Goal: Transaction & Acquisition: Purchase product/service

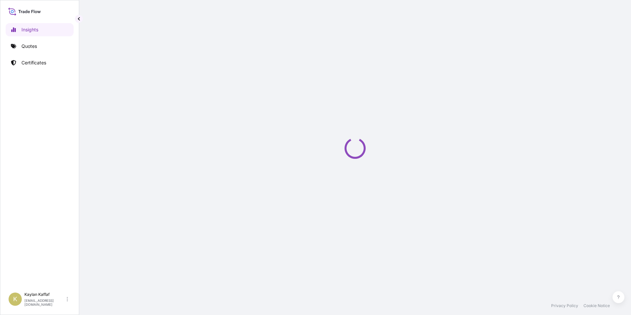
select select "2025"
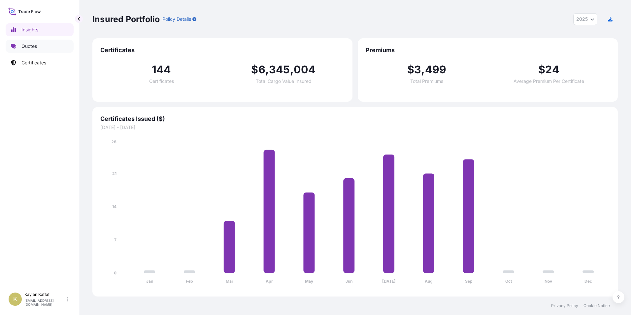
click at [40, 49] on link "Quotes" at bounding box center [40, 46] width 68 height 13
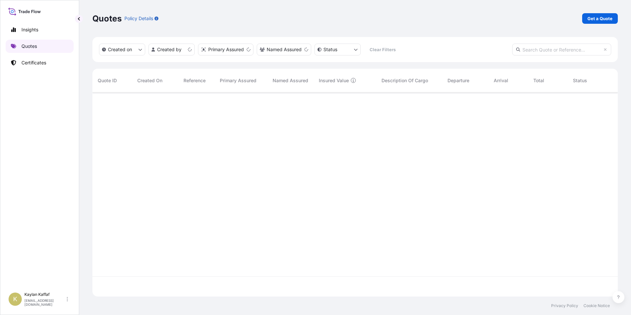
scroll to position [203, 520]
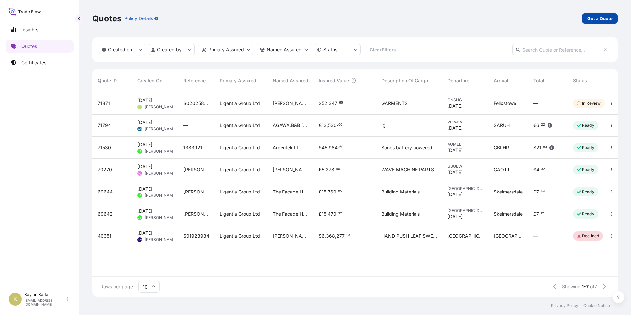
click at [588, 19] on p "Get a Quote" at bounding box center [599, 18] width 25 height 7
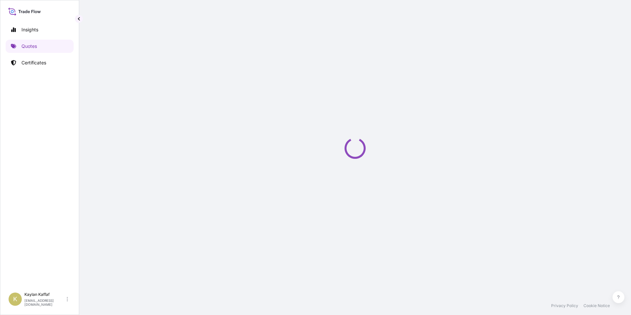
select select "Sea"
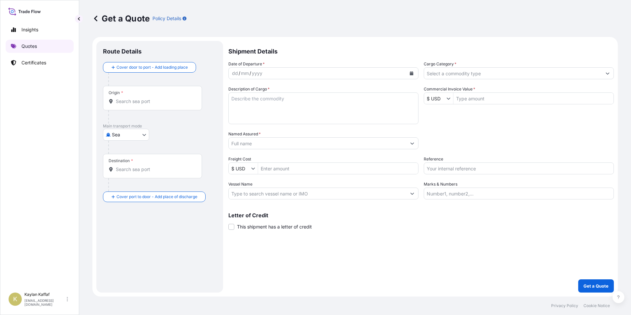
click at [39, 44] on link "Quotes" at bounding box center [40, 46] width 68 height 13
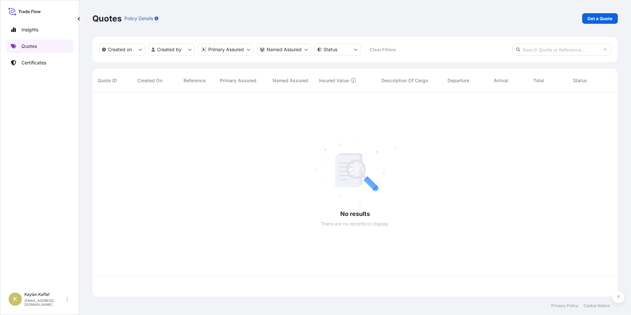
scroll to position [203, 520]
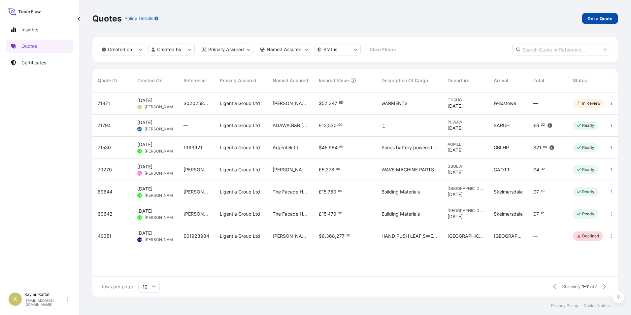
click at [590, 18] on p "Get a Quote" at bounding box center [599, 18] width 25 height 7
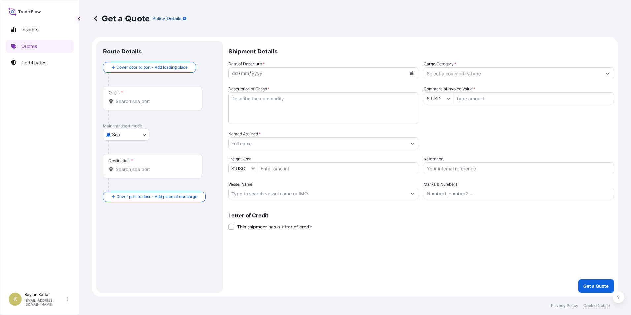
click at [124, 135] on body "Insights Quotes Certificates K Kaylan Kaffaf kaylan.kaffaf@ligentia.global Get …" at bounding box center [315, 157] width 631 height 315
click at [123, 153] on div "Air" at bounding box center [126, 152] width 41 height 12
select select "Air"
click at [133, 102] on input "Origin *" at bounding box center [155, 104] width 78 height 7
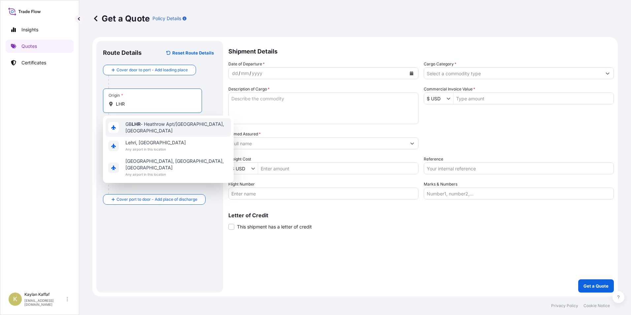
click at [144, 123] on span "GB LHR - Heathrow Apt/[GEOGRAPHIC_DATA], [GEOGRAPHIC_DATA]" at bounding box center [176, 127] width 103 height 13
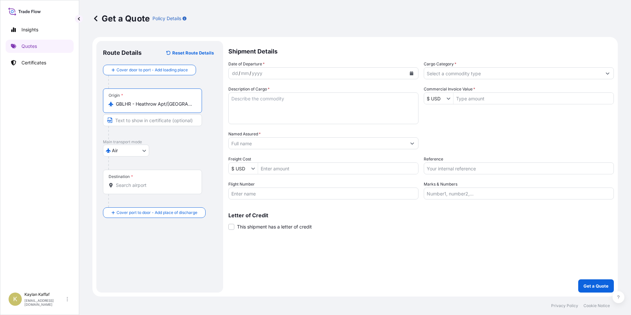
type input "GBLHR - Heathrow Apt/[GEOGRAPHIC_DATA], [GEOGRAPHIC_DATA]"
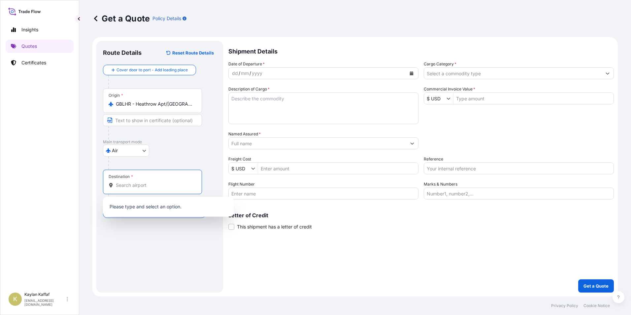
click at [131, 183] on input "Destination *" at bounding box center [155, 185] width 78 height 7
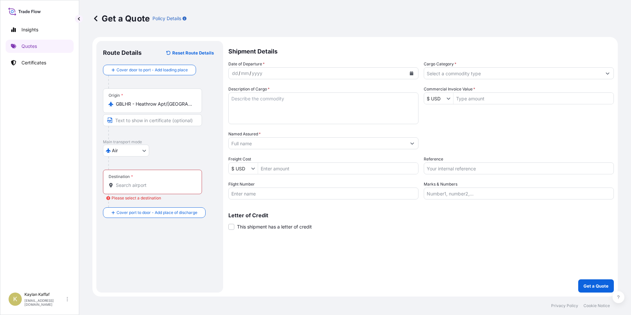
click at [136, 183] on input "Destination * Please select a destination" at bounding box center [155, 185] width 78 height 7
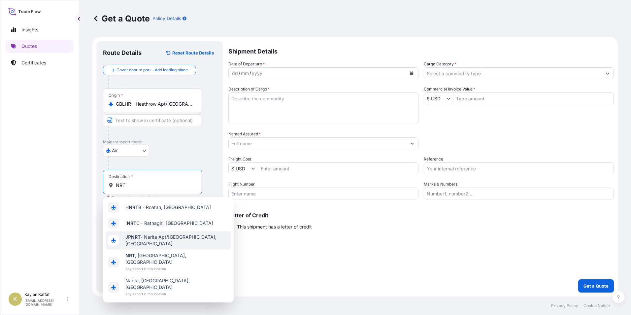
click at [158, 234] on div "JP NRT - Narita Apt/[GEOGRAPHIC_DATA], [GEOGRAPHIC_DATA]" at bounding box center [168, 240] width 125 height 18
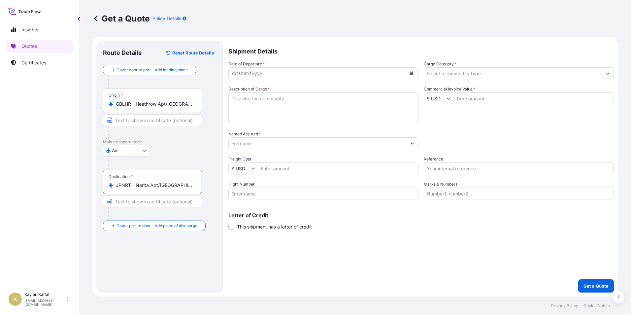
type input "JPNRT - Narita Apt/[GEOGRAPHIC_DATA], [GEOGRAPHIC_DATA]"
click at [273, 75] on div "dd / mm / yyyy" at bounding box center [318, 73] width 178 height 12
click at [270, 72] on div "dd / mm / yyyy" at bounding box center [318, 73] width 178 height 12
click at [311, 103] on textarea "Description of Cargo *" at bounding box center [323, 108] width 190 height 32
click at [259, 103] on textarea "Description of Cargo *" at bounding box center [323, 108] width 190 height 32
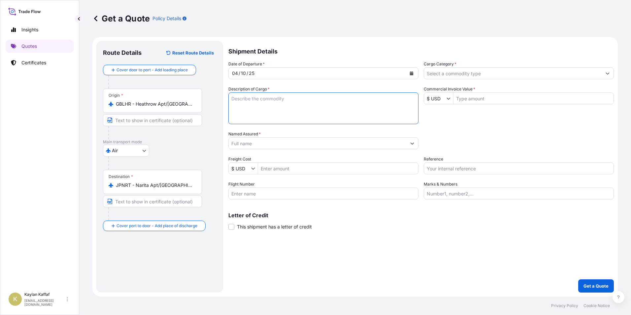
paste textarea "OCEANOGRAPHIC MEASURING EQUIPMENT"
type textarea "OCEANOGRAPHIC MEASURING EQUIPMENT"
click at [299, 146] on input "Named Assured *" at bounding box center [318, 143] width 178 height 12
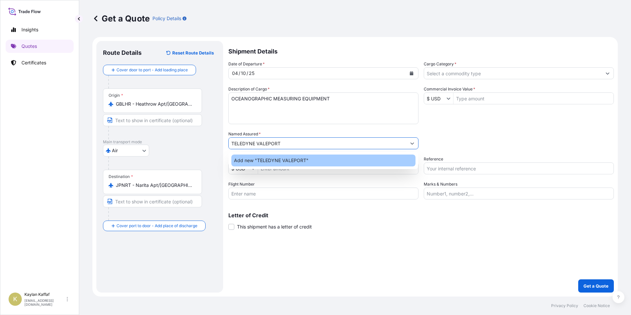
click at [326, 160] on div "Add new "TELEDYNE VALEPORT"" at bounding box center [323, 160] width 184 height 12
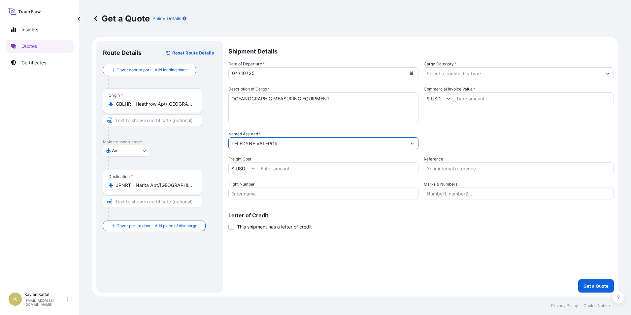
type input "TELEDYNE VALEPORT"
click at [326, 171] on input "Freight Cost" at bounding box center [338, 168] width 160 height 12
click at [243, 168] on input "$ USD" at bounding box center [240, 168] width 22 height 12
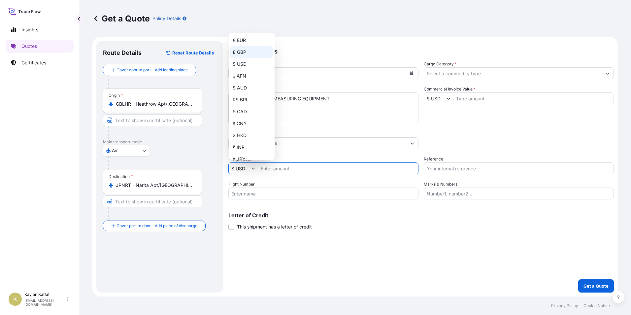
click at [234, 54] on div "£ GBP" at bounding box center [251, 52] width 43 height 12
type input "£ GBP"
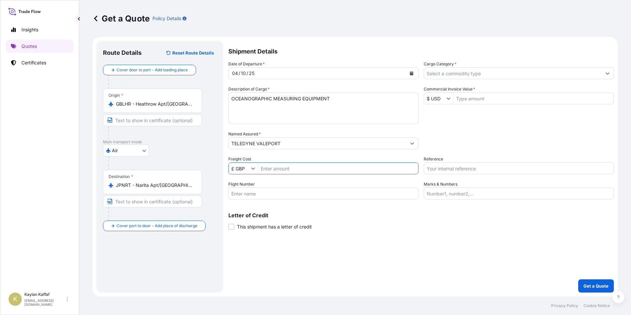
click at [270, 164] on input "Freight Cost" at bounding box center [338, 168] width 160 height 12
type input "21,765.8"
click at [272, 192] on input "Flight Number" at bounding box center [323, 193] width 190 height 12
click at [359, 194] on input "Flight Number" at bounding box center [323, 193] width 190 height 12
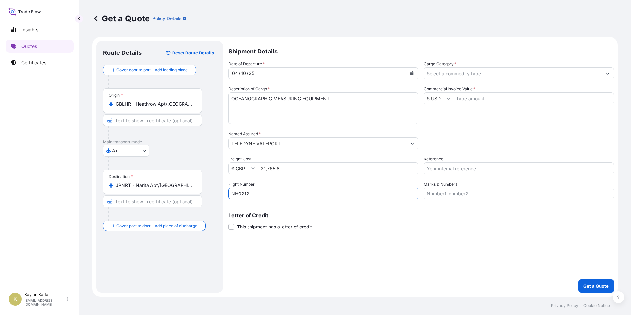
type input "NH0212"
click at [480, 75] on input "Cargo Category *" at bounding box center [513, 73] width 178 height 12
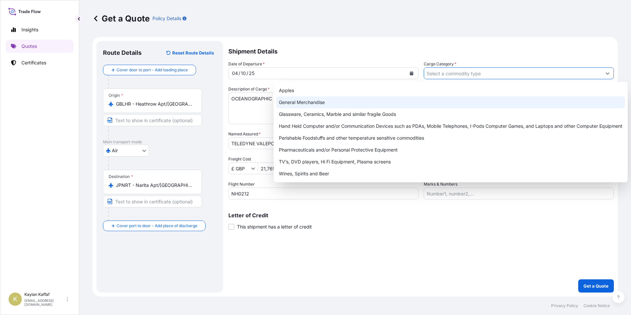
click at [372, 103] on div "General Merchandise" at bounding box center [450, 102] width 349 height 12
type input "General Merchandise"
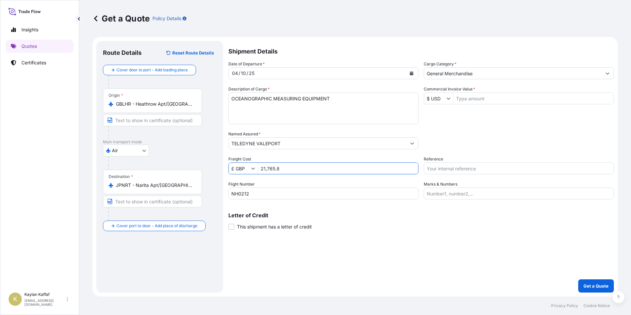
drag, startPoint x: 309, startPoint y: 171, endPoint x: 240, endPoint y: 166, distance: 69.1
click at [240, 166] on div "£ GBP 21,765.8" at bounding box center [323, 168] width 190 height 12
click at [510, 102] on input "Commercial Invoice Value *" at bounding box center [533, 98] width 160 height 12
paste input "21,765.8"
type input "21,765.8"
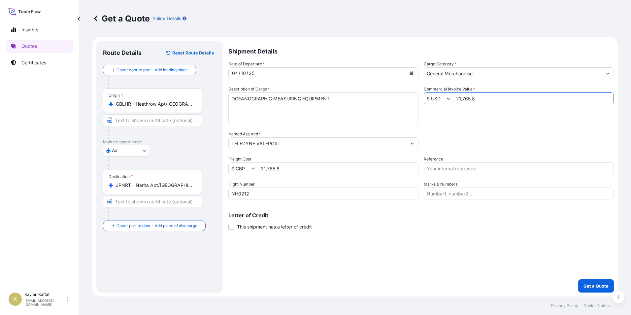
click at [449, 98] on icon "Show suggestions" at bounding box center [449, 98] width 4 height 4
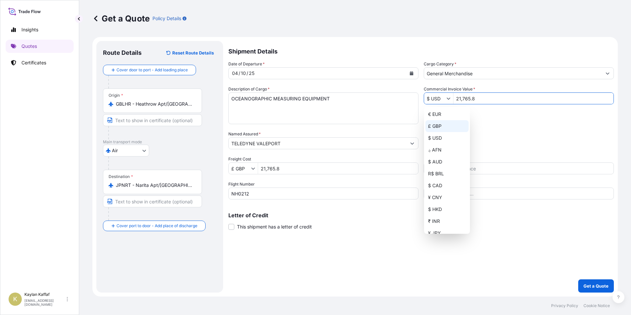
click at [442, 122] on div "£ GBP" at bounding box center [446, 126] width 43 height 12
type input "£ GBP"
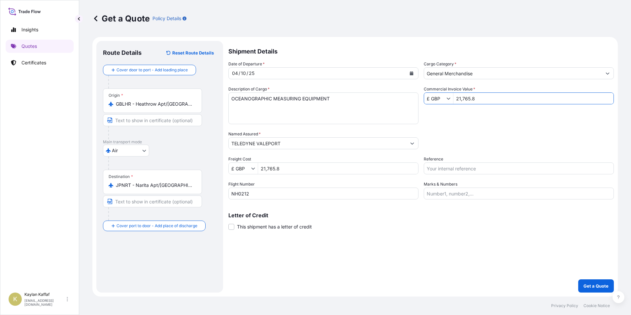
click at [318, 166] on input "21,765.8" at bounding box center [338, 168] width 160 height 12
drag, startPoint x: 291, startPoint y: 169, endPoint x: 234, endPoint y: 171, distance: 57.4
click at [234, 171] on div "£ GBP 21,765.8" at bounding box center [323, 168] width 190 height 12
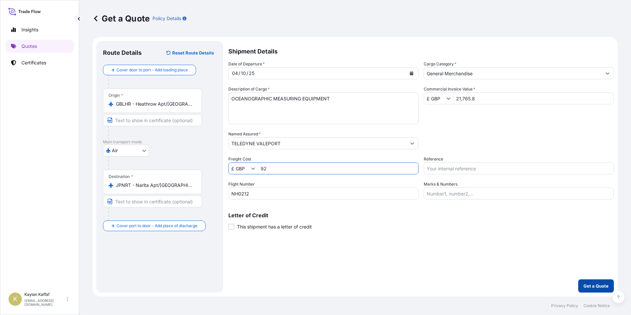
type input "92"
click at [588, 283] on p "Get a Quote" at bounding box center [595, 286] width 25 height 7
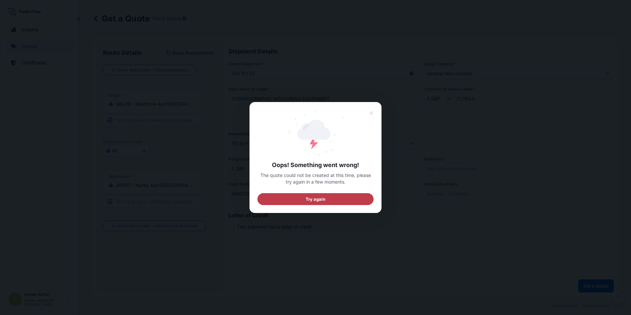
click at [347, 199] on button "Try again" at bounding box center [315, 199] width 116 height 12
click at [373, 113] on icon at bounding box center [371, 113] width 5 height 6
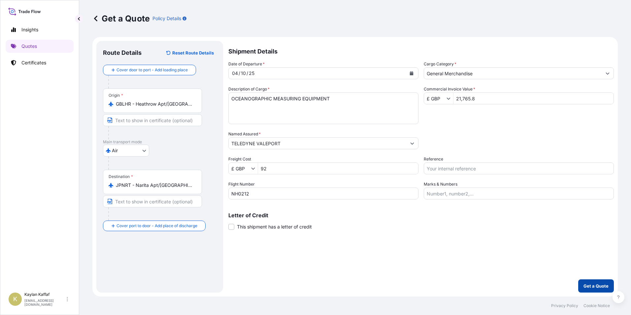
click at [593, 286] on p "Get a Quote" at bounding box center [595, 286] width 25 height 7
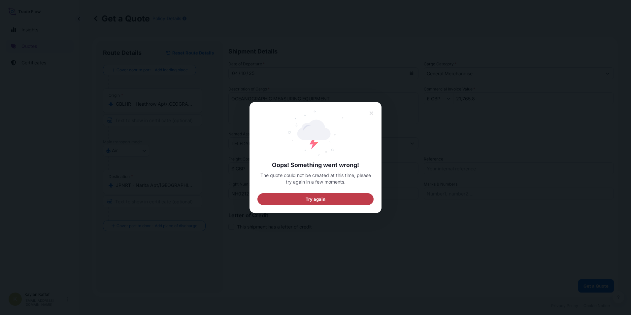
click at [350, 201] on button "Try again" at bounding box center [315, 199] width 116 height 12
click at [373, 114] on icon at bounding box center [371, 113] width 5 height 6
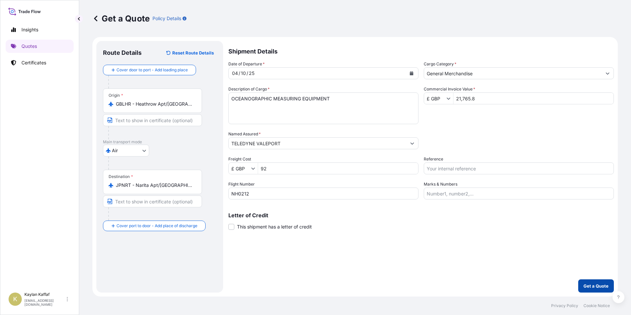
click at [584, 285] on p "Get a Quote" at bounding box center [595, 286] width 25 height 7
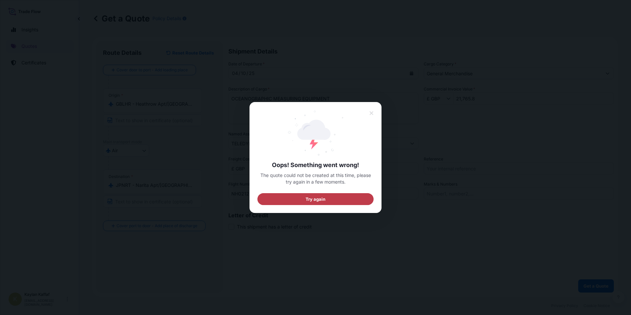
click at [339, 196] on button "Try again" at bounding box center [315, 199] width 116 height 12
click at [368, 113] on button at bounding box center [371, 113] width 13 height 12
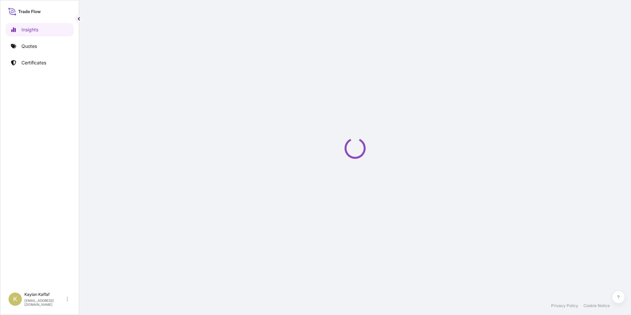
select select "2025"
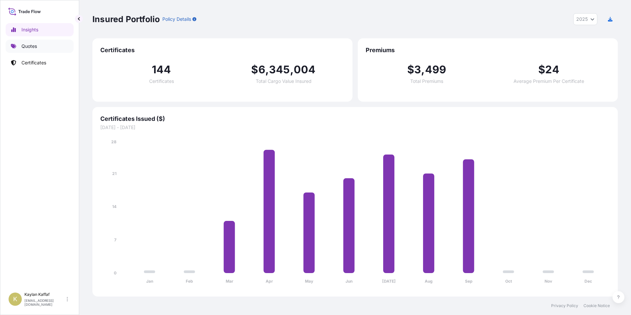
click at [38, 50] on link "Quotes" at bounding box center [40, 46] width 68 height 13
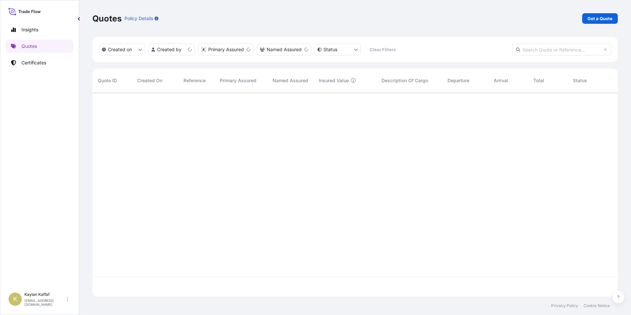
scroll to position [203, 520]
click at [28, 29] on p "Insights" at bounding box center [29, 29] width 17 height 7
select select "2025"
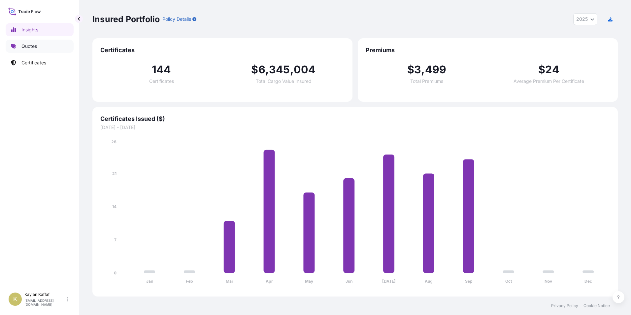
click at [36, 47] on p "Quotes" at bounding box center [29, 46] width 16 height 7
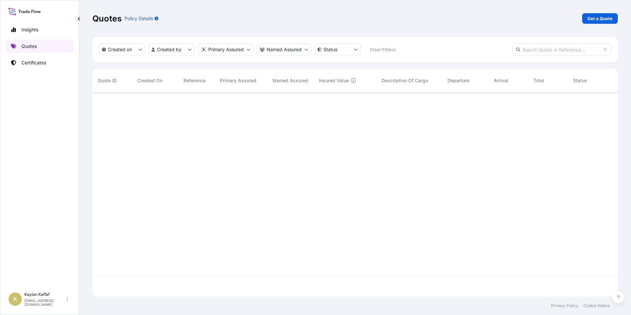
scroll to position [203, 520]
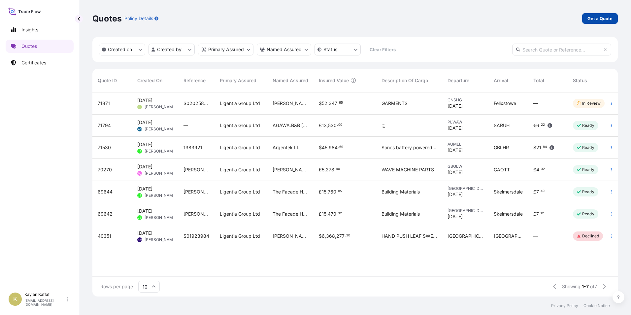
click at [591, 17] on p "Get a Quote" at bounding box center [599, 18] width 25 height 7
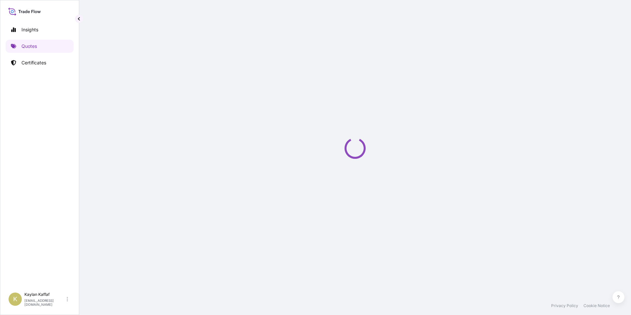
select select "Sea"
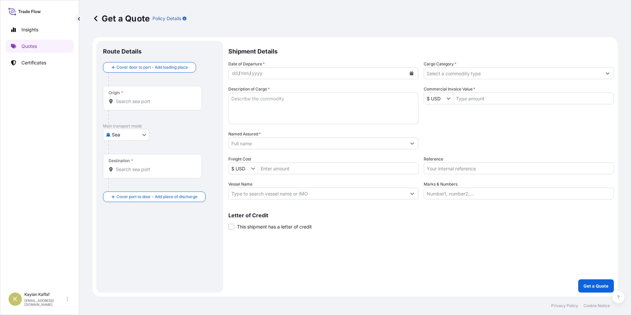
click at [137, 97] on div "Origin *" at bounding box center [152, 98] width 99 height 24
click at [137, 98] on input "Origin *" at bounding box center [155, 101] width 78 height 7
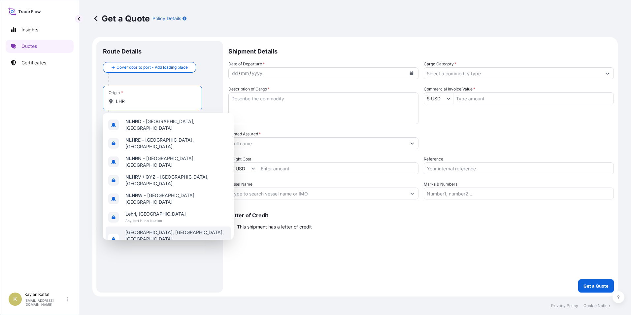
type input "LHR"
click at [155, 265] on div "Route Details Cover door to port - Add loading place Place of loading Road / [G…" at bounding box center [160, 167] width 114 height 238
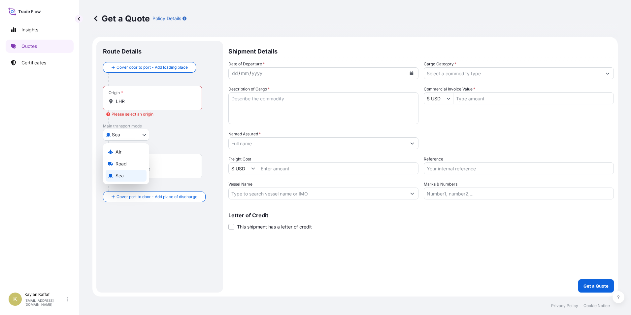
click at [128, 140] on body "7 options available. Insights Quotes Certificates K Kaylan Kaffaf [EMAIL_ADDRES…" at bounding box center [315, 157] width 631 height 315
click at [122, 150] on div "Air" at bounding box center [126, 152] width 41 height 12
select select "Air"
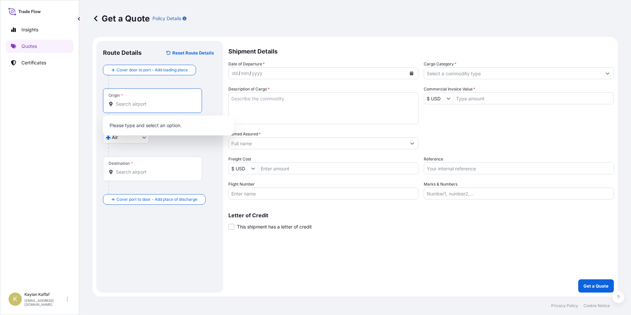
click at [135, 103] on input "Origin *" at bounding box center [155, 104] width 78 height 7
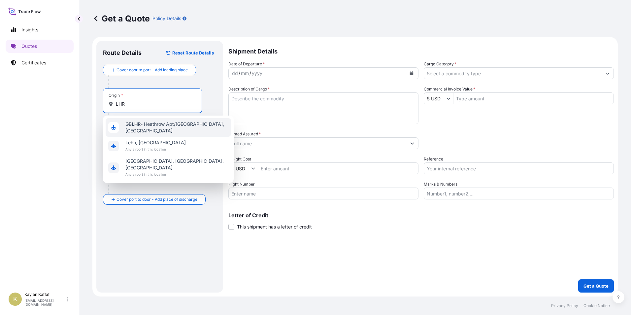
click at [150, 127] on span "GB LHR - Heathrow Apt/[GEOGRAPHIC_DATA], [GEOGRAPHIC_DATA]" at bounding box center [176, 127] width 103 height 13
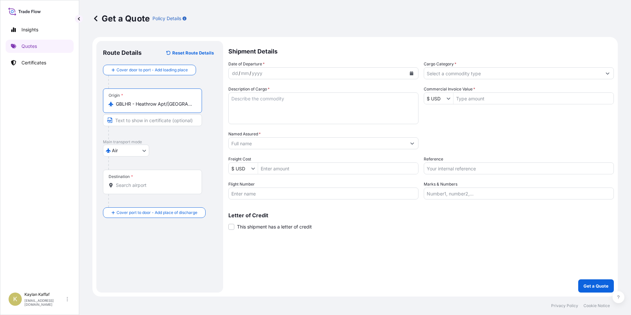
type input "GBLHR - Heathrow Apt/[GEOGRAPHIC_DATA], [GEOGRAPHIC_DATA]"
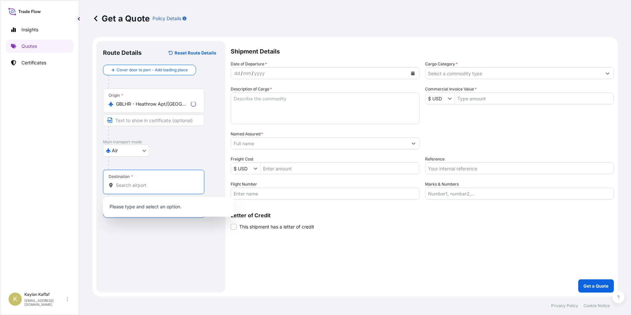
click at [138, 184] on input "Destination *" at bounding box center [156, 185] width 80 height 7
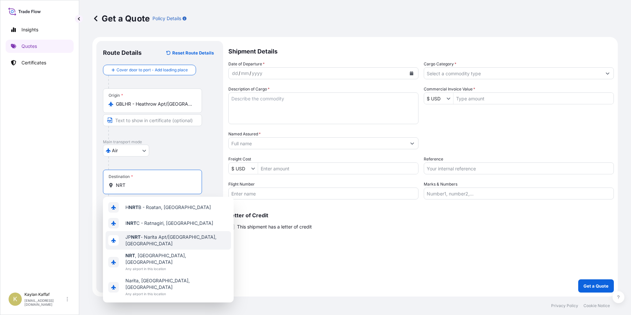
click at [168, 243] on div "JP NRT - Narita Apt/[GEOGRAPHIC_DATA], [GEOGRAPHIC_DATA]" at bounding box center [168, 240] width 125 height 18
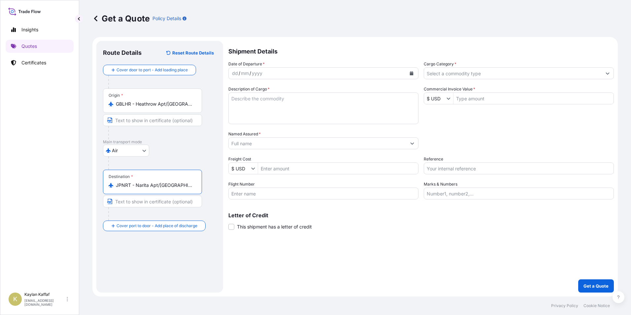
type input "JPNRT - Narita Apt/[GEOGRAPHIC_DATA], [GEOGRAPHIC_DATA]"
click at [247, 74] on div "mm" at bounding box center [244, 73] width 9 height 8
click at [254, 69] on div "dd / 04 / 1025" at bounding box center [318, 73] width 178 height 12
click at [270, 74] on div "dd / 04 / 1025" at bounding box center [318, 73] width 178 height 12
click at [264, 73] on div "dd / 04 / 1025" at bounding box center [318, 73] width 178 height 12
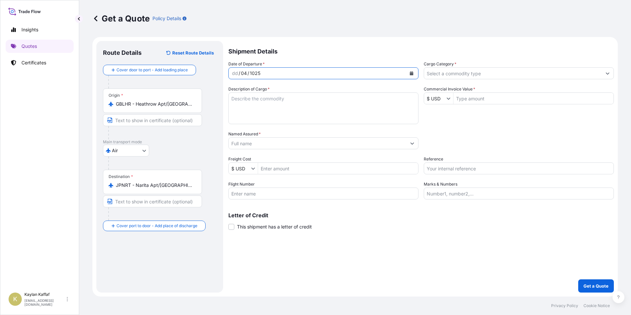
click at [264, 73] on div "dd / 04 / 1025" at bounding box center [318, 73] width 178 height 12
click at [412, 70] on button "Calendar" at bounding box center [411, 73] width 11 height 11
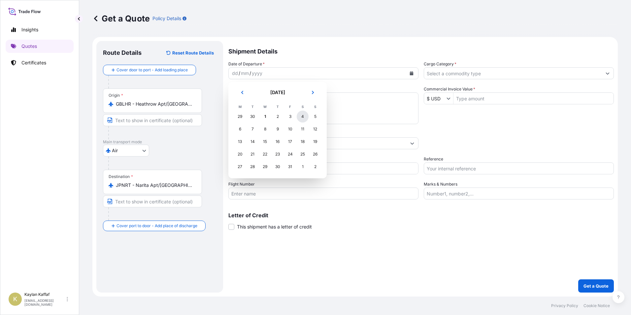
click at [303, 117] on div "4" at bounding box center [303, 117] width 12 height 12
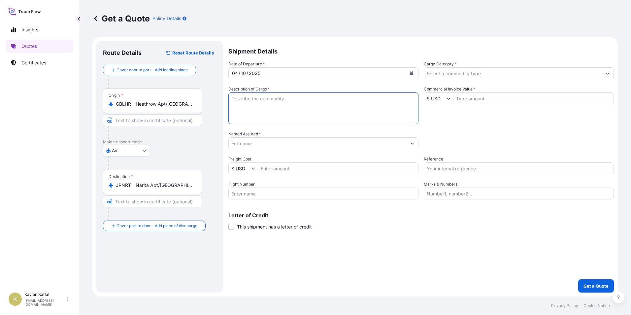
click at [288, 110] on textarea "Description of Cargo *" at bounding box center [323, 108] width 190 height 32
click at [277, 111] on textarea "Description of Cargo *" at bounding box center [323, 108] width 190 height 32
paste textarea "OCEANOGRAPHIC MEASURING EQUIPMENT"
type textarea "OCEANOGRAPHIC MEASURING EQUIPMENT"
click at [259, 142] on input "Named Assured *" at bounding box center [318, 143] width 178 height 12
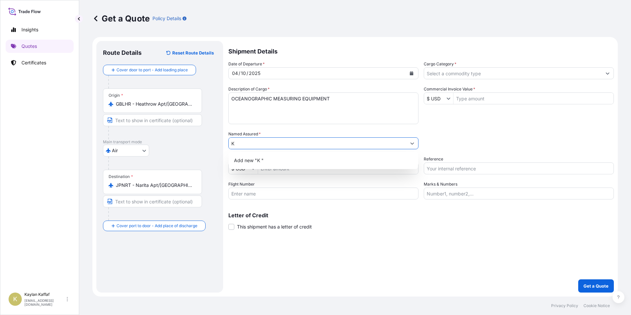
type input "K"
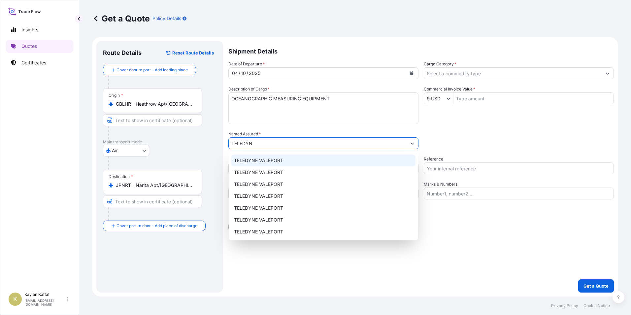
click at [360, 157] on div "TELEDYNE VALEPORT" at bounding box center [323, 160] width 184 height 12
type input "TELEDYNE VALEPORT"
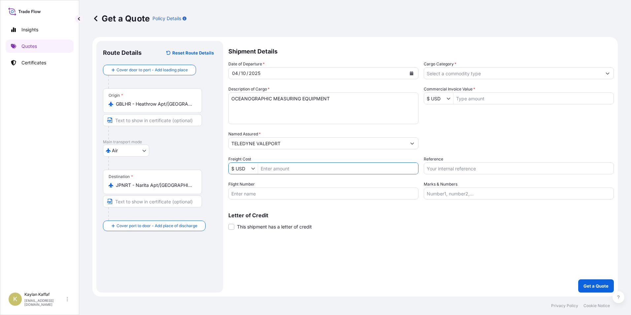
click at [309, 169] on input "Freight Cost" at bounding box center [338, 168] width 160 height 12
type input "92"
click at [283, 191] on input "Flight Number" at bounding box center [323, 193] width 190 height 12
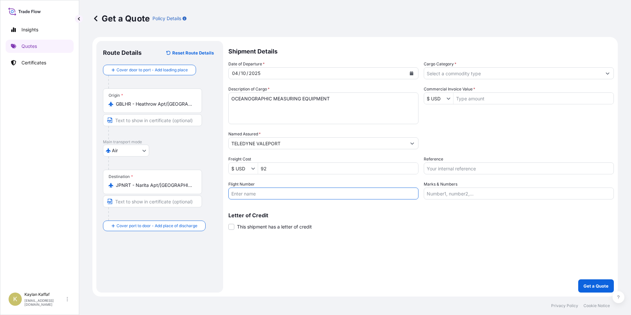
type input "NH0212"
click at [454, 76] on input "Cargo Category *" at bounding box center [513, 73] width 178 height 12
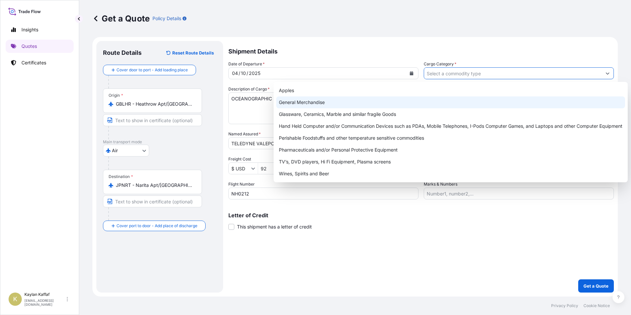
click at [391, 100] on div "General Merchandise" at bounding box center [450, 102] width 349 height 12
type input "General Merchandise"
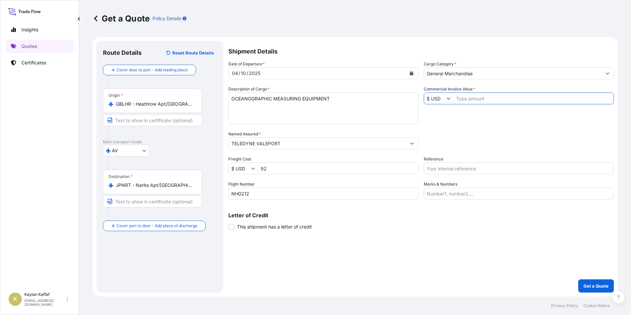
click at [476, 97] on input "Commercial Invoice Value *" at bounding box center [533, 98] width 160 height 12
click at [471, 98] on input "21" at bounding box center [533, 98] width 160 height 12
type input "21,765.8"
click at [449, 101] on button "Show suggestions" at bounding box center [450, 98] width 7 height 7
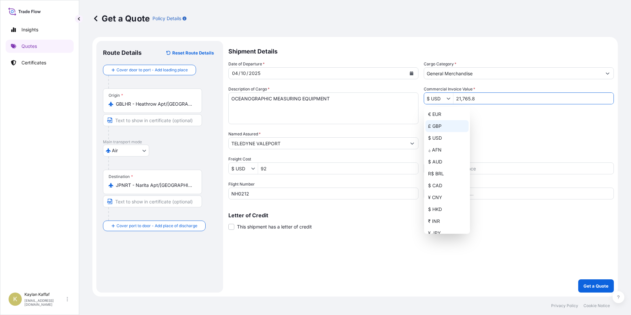
click at [443, 122] on div "£ GBP" at bounding box center [446, 126] width 43 height 12
type input "£ GBP"
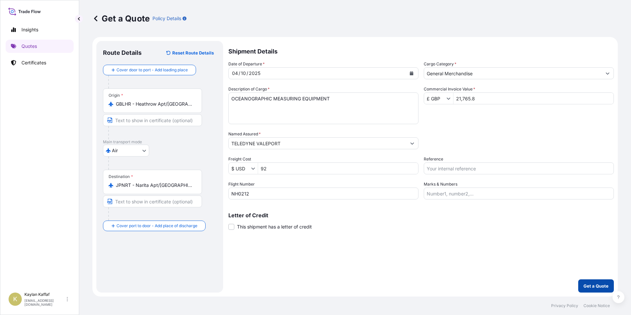
click at [594, 285] on p "Get a Quote" at bounding box center [595, 286] width 25 height 7
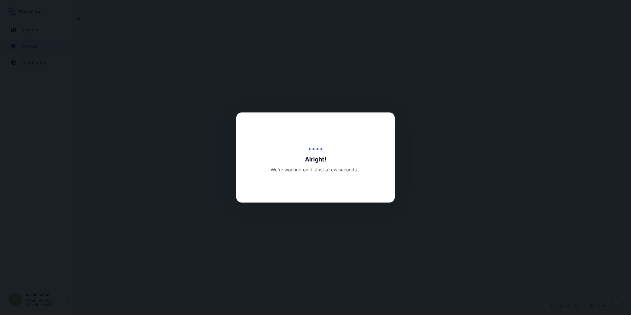
select select "Air"
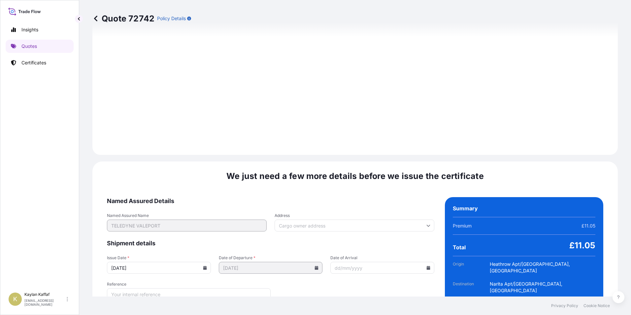
scroll to position [685, 0]
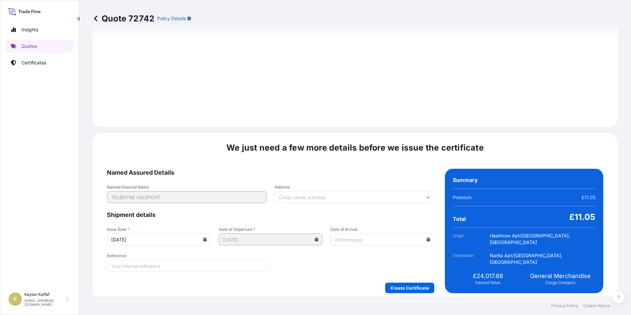
click at [427, 237] on icon at bounding box center [429, 239] width 4 height 4
click at [330, 162] on button "6" at bounding box center [330, 165] width 11 height 11
type input "[DATE]"
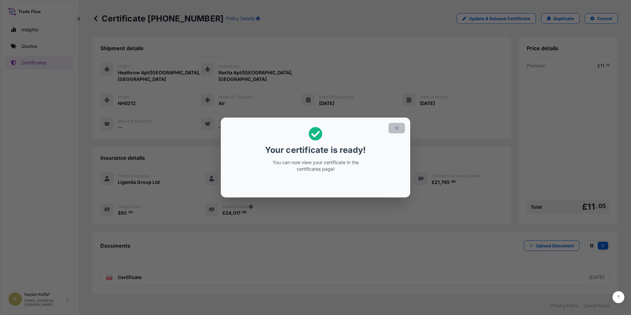
click at [395, 132] on button "button" at bounding box center [396, 128] width 17 height 11
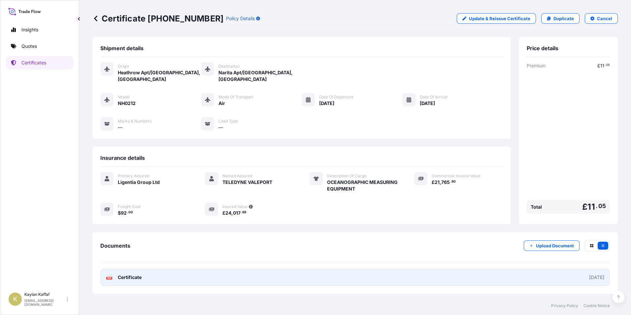
click at [164, 277] on link "PDF Certificate [DATE]" at bounding box center [355, 277] width 510 height 17
click at [139, 279] on span "Certificate" at bounding box center [130, 277] width 24 height 7
